Goal: Information Seeking & Learning: Check status

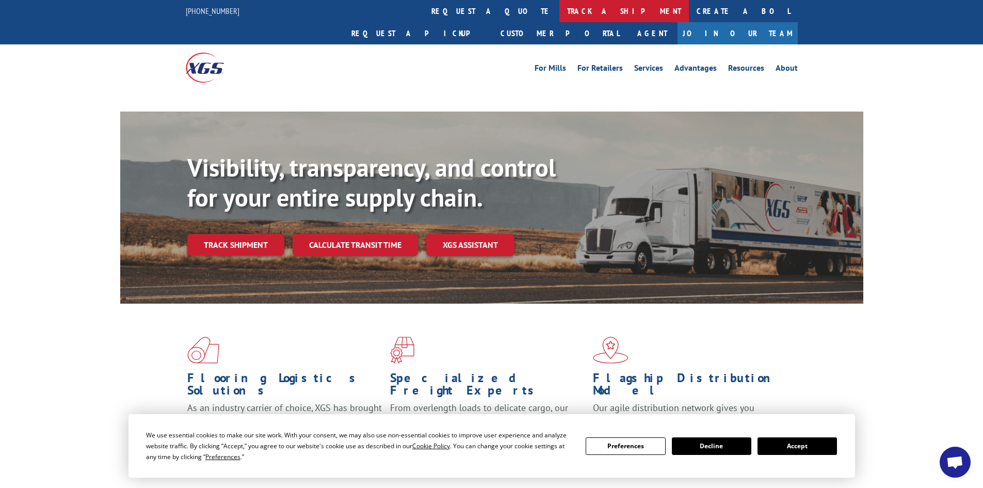
click at [559, 11] on link "track a shipment" at bounding box center [624, 11] width 130 height 22
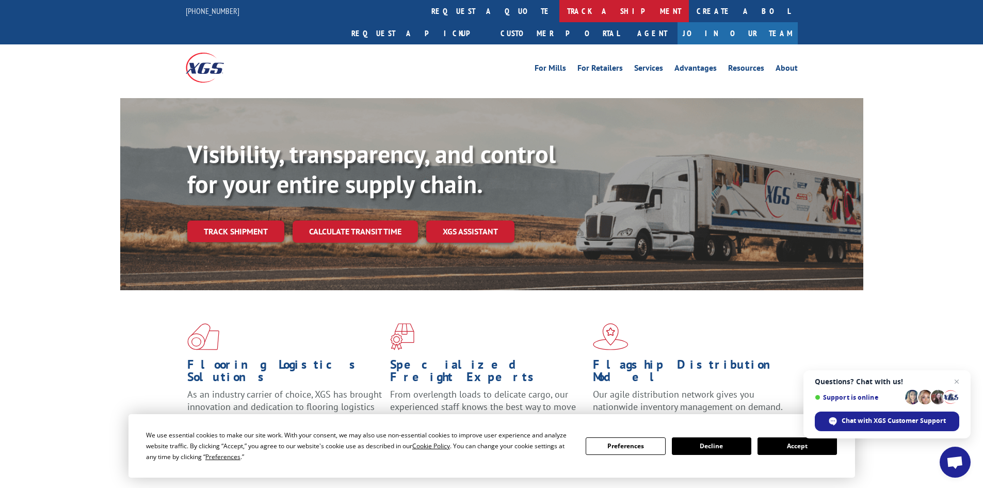
click at [559, 8] on link "track a shipment" at bounding box center [624, 11] width 130 height 22
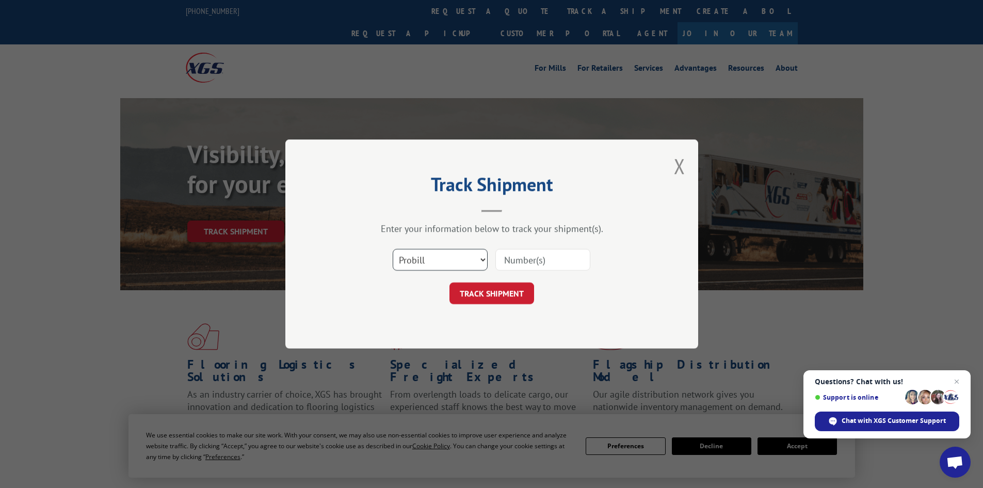
click at [469, 255] on select "Select category... Probill BOL PO" at bounding box center [440, 260] width 95 height 22
select select "bol"
click at [393, 249] on select "Select category... Probill BOL PO" at bounding box center [440, 260] width 95 height 22
drag, startPoint x: 545, startPoint y: 260, endPoint x: 640, endPoint y: 238, distance: 97.9
click at [546, 259] on input at bounding box center [542, 260] width 95 height 22
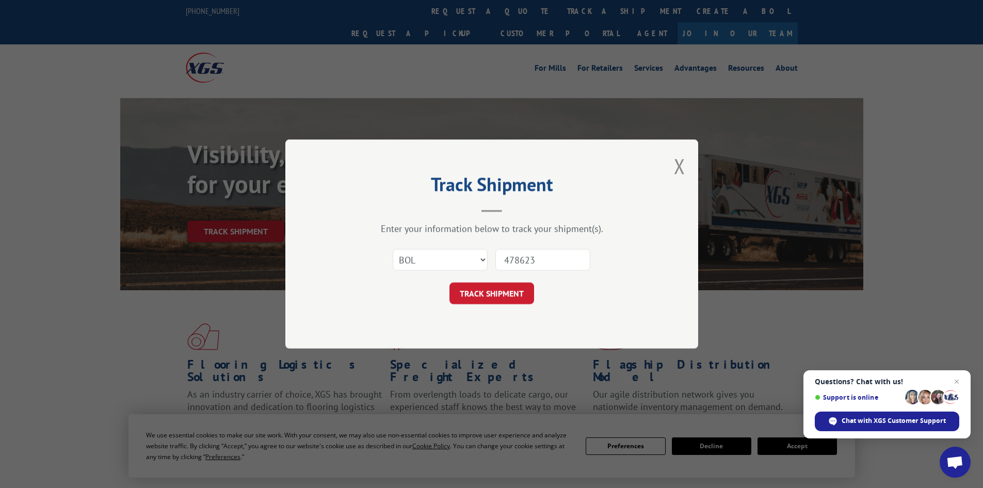
type input "478623"
click at [449, 282] on button "TRACK SHIPMENT" at bounding box center [491, 293] width 85 height 22
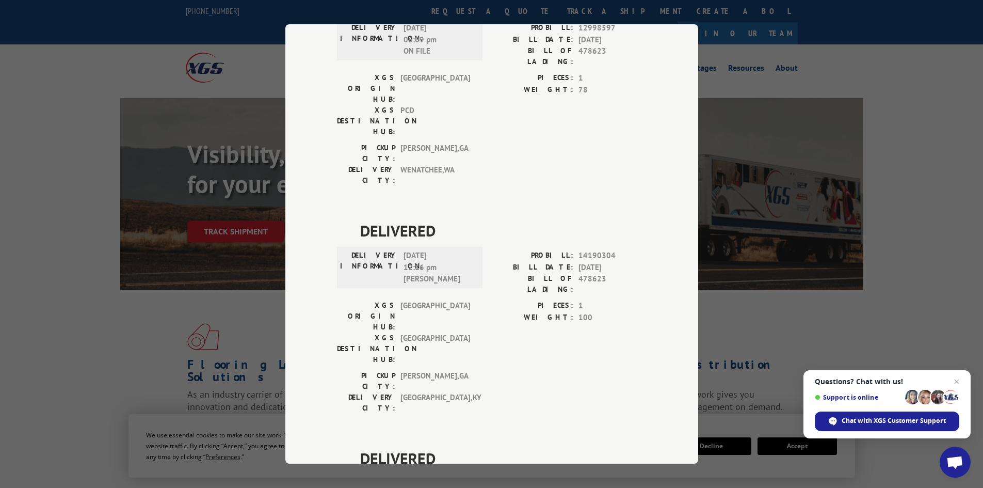
scroll to position [363, 0]
